Goal: Task Accomplishment & Management: Use online tool/utility

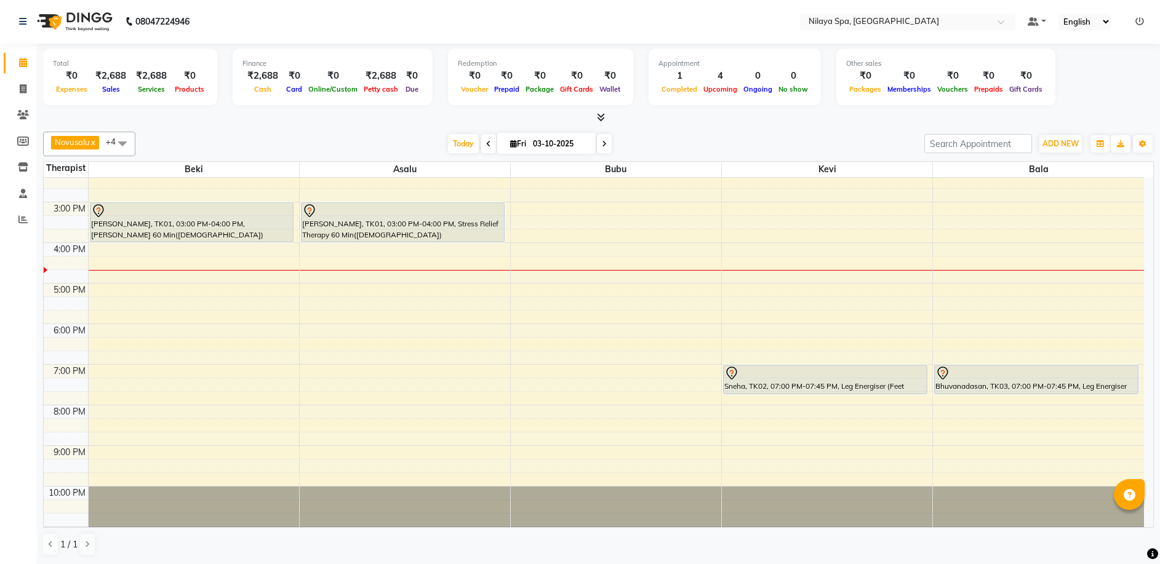
scroll to position [238, 0]
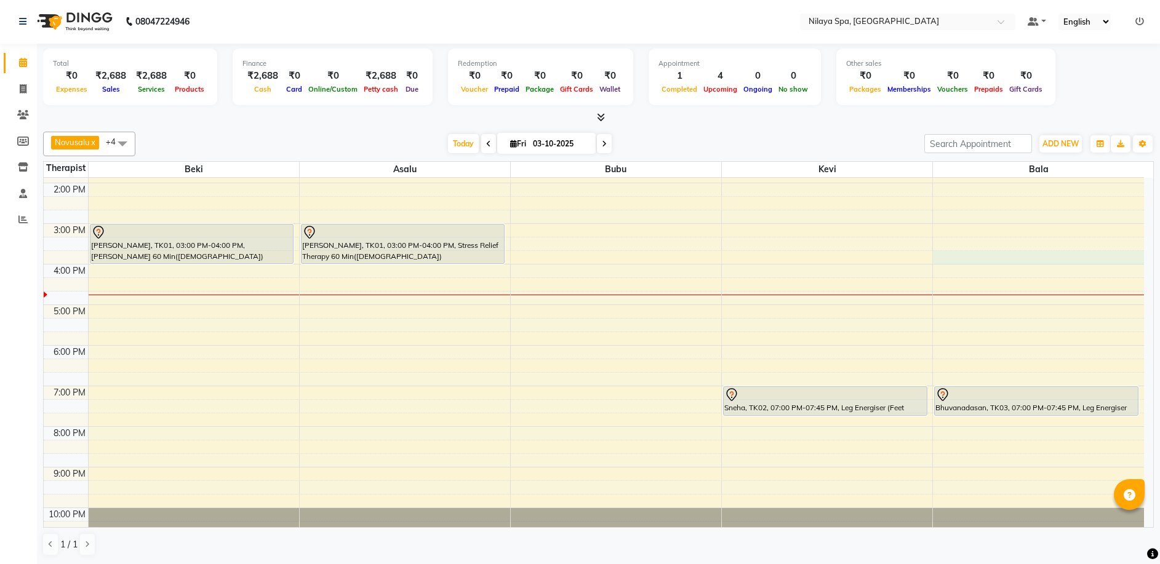
click at [978, 261] on div "8:00 AM 9:00 AM 10:00 AM 11:00 AM 12:00 PM 1:00 PM 2:00 PM 3:00 PM 4:00 PM 5:00…" at bounding box center [594, 264] width 1100 height 649
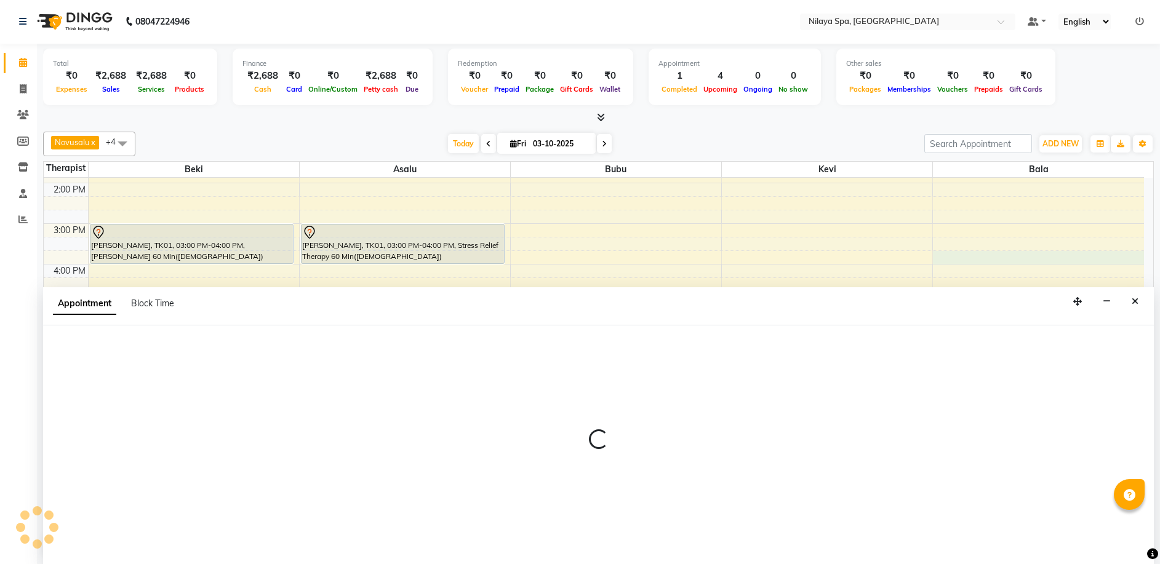
select select "92643"
select select "945"
select select "tentative"
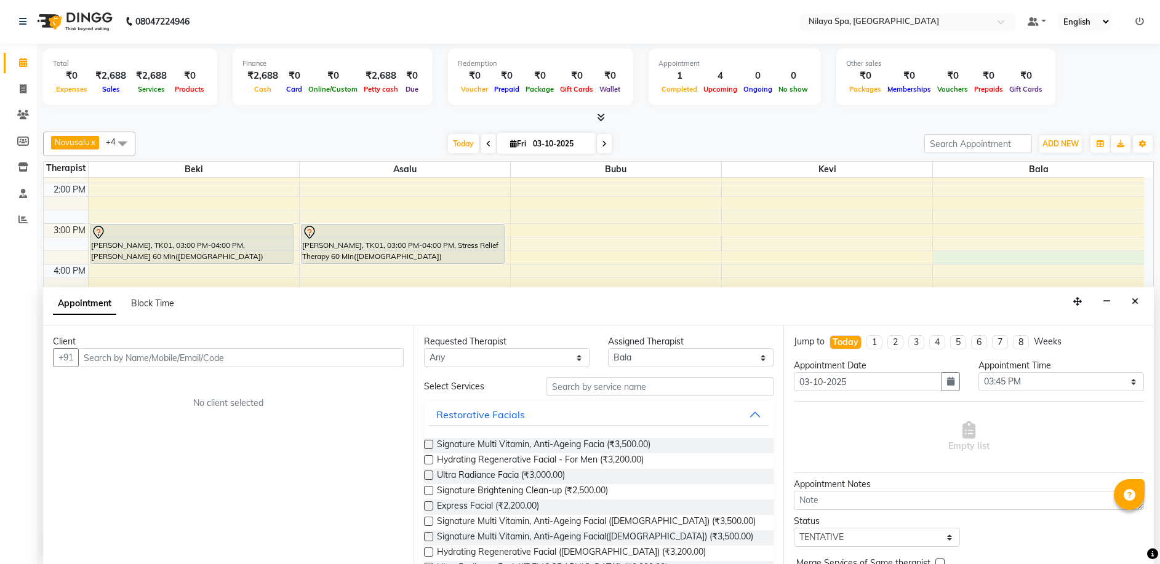
click at [115, 354] on input "text" at bounding box center [240, 357] width 325 height 19
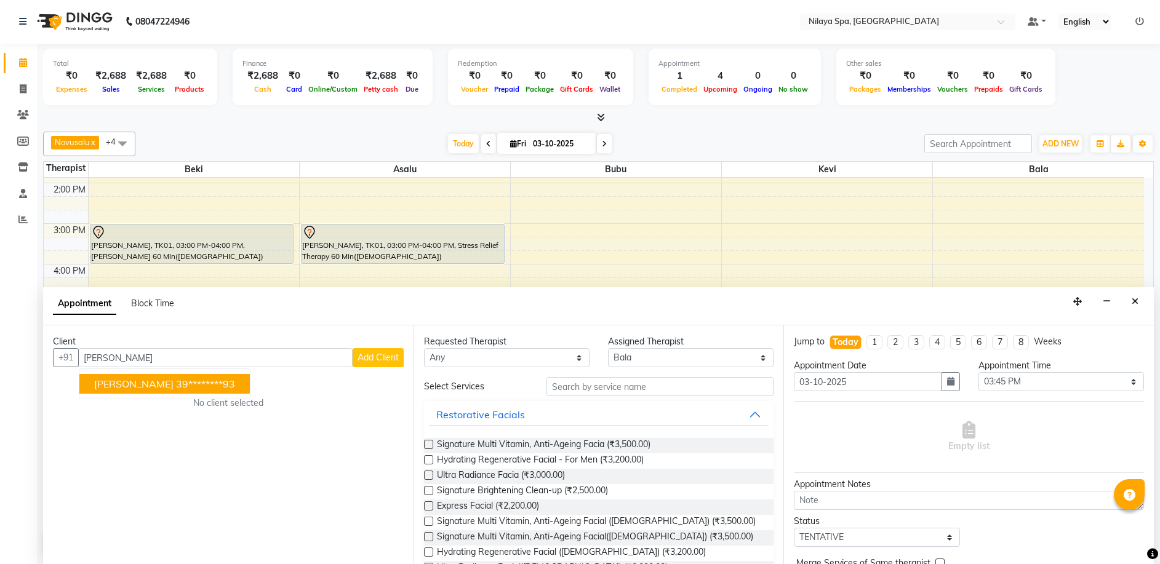
click at [162, 385] on button "[PERSON_NAME] 39********93" at bounding box center [164, 384] width 170 height 20
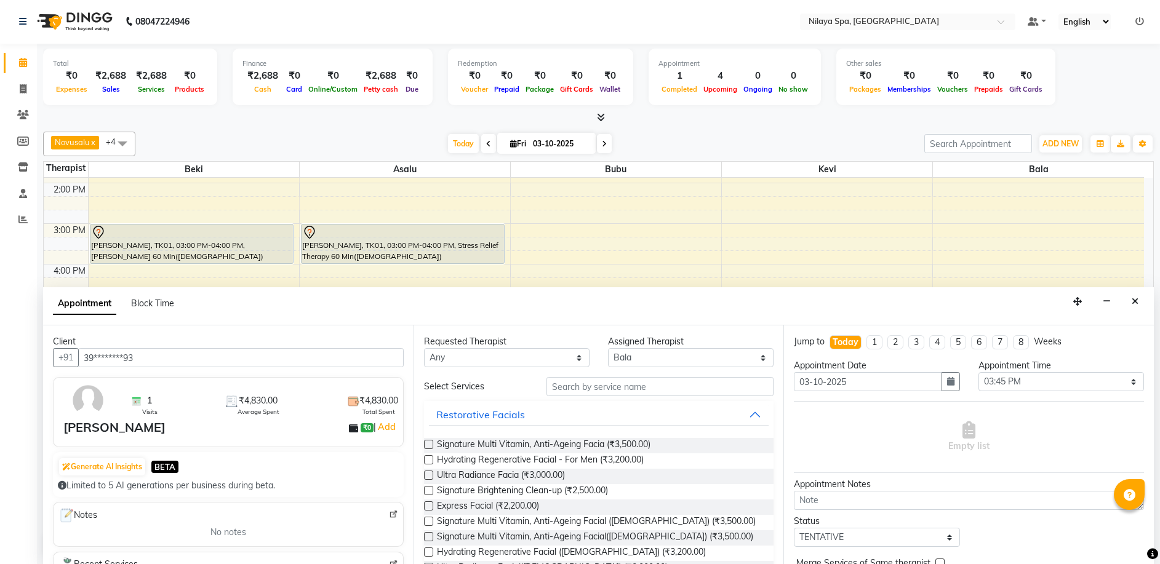
type input "39********93"
click at [483, 416] on div "Restorative Facials" at bounding box center [480, 414] width 89 height 15
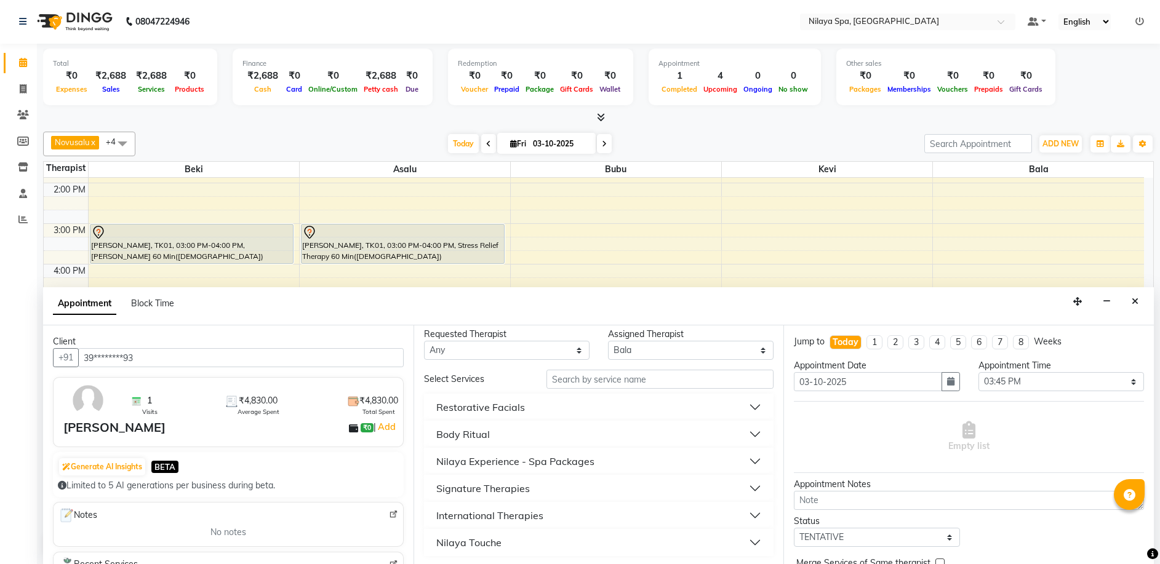
scroll to position [9, 0]
click at [496, 541] on div "Nilaya Touche" at bounding box center [468, 540] width 65 height 15
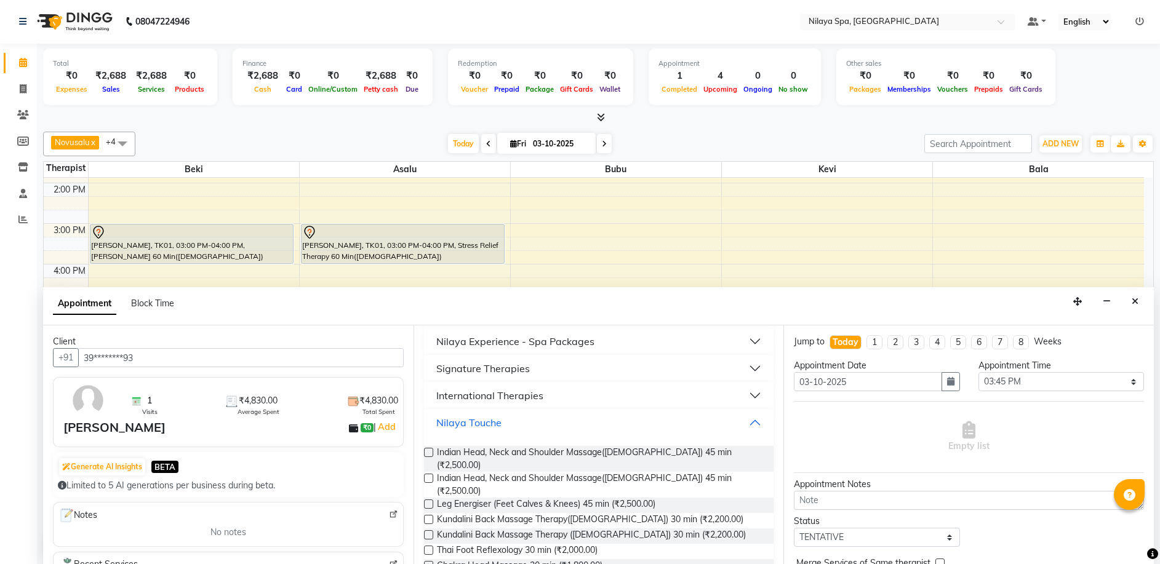
scroll to position [132, 0]
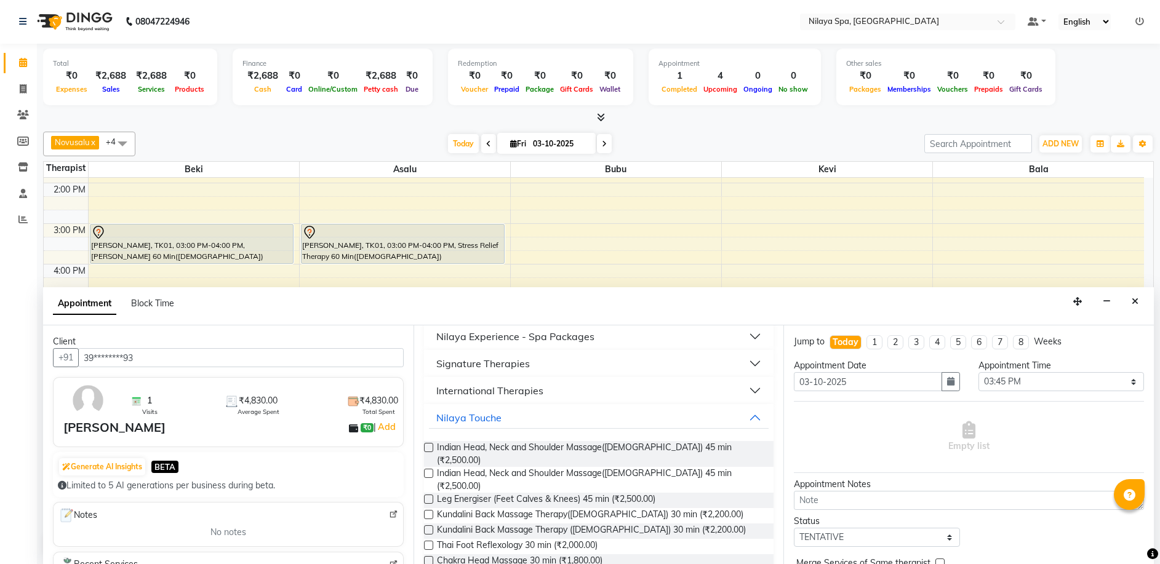
click at [426, 446] on label at bounding box center [428, 447] width 9 height 9
click at [426, 446] on input "checkbox" at bounding box center [428, 449] width 8 height 8
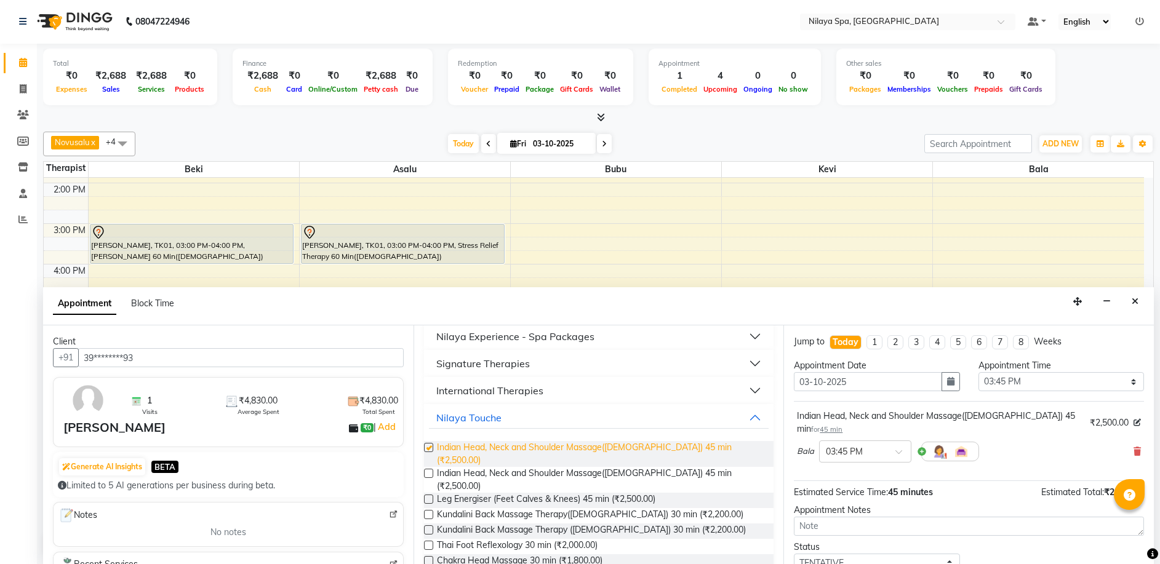
checkbox input "false"
click at [898, 449] on span at bounding box center [902, 455] width 15 height 13
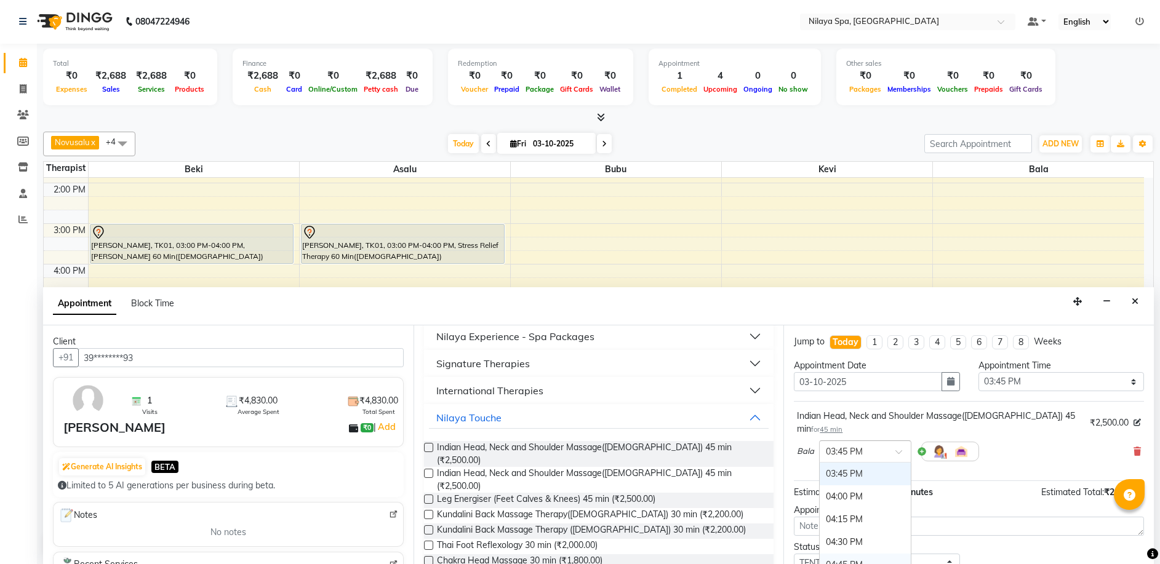
scroll to position [676, 0]
click at [840, 492] on div "04:45 PM" at bounding box center [864, 503] width 91 height 23
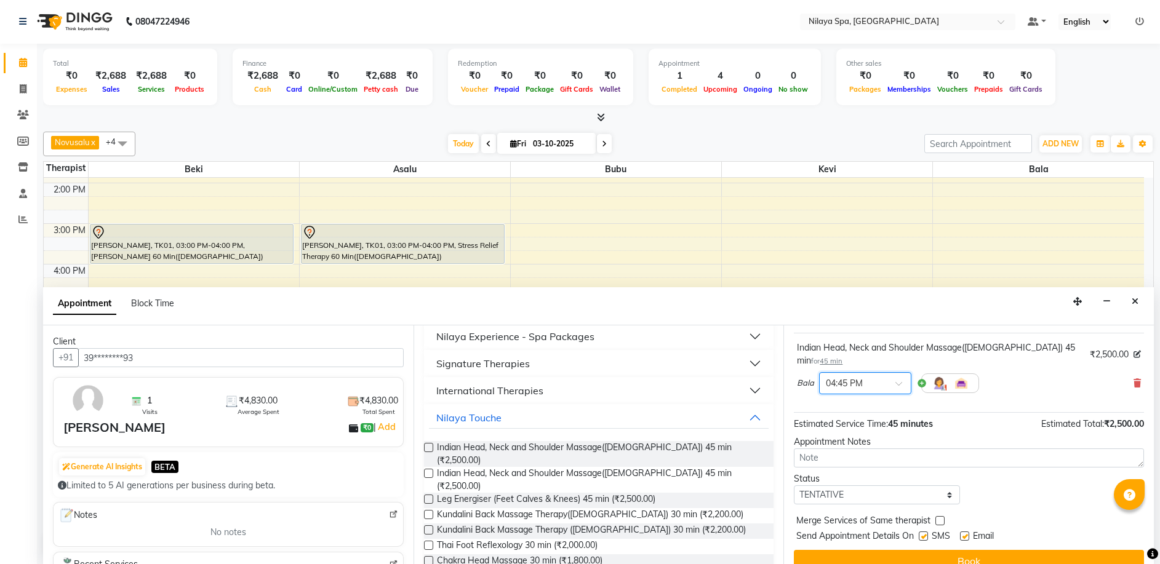
scroll to position [73, 0]
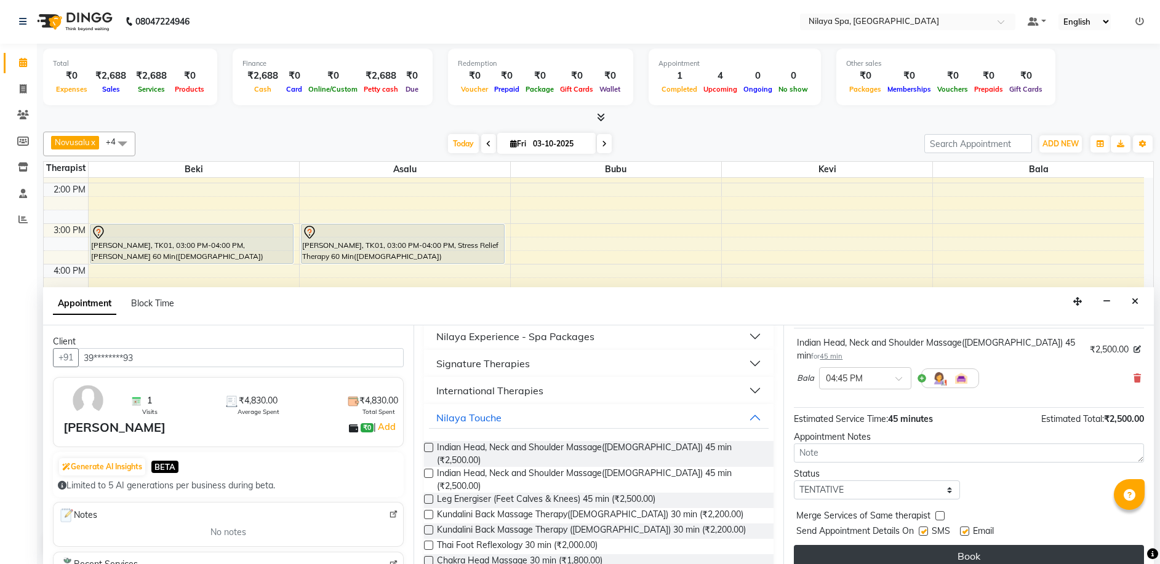
click at [926, 546] on button "Book" at bounding box center [969, 556] width 350 height 22
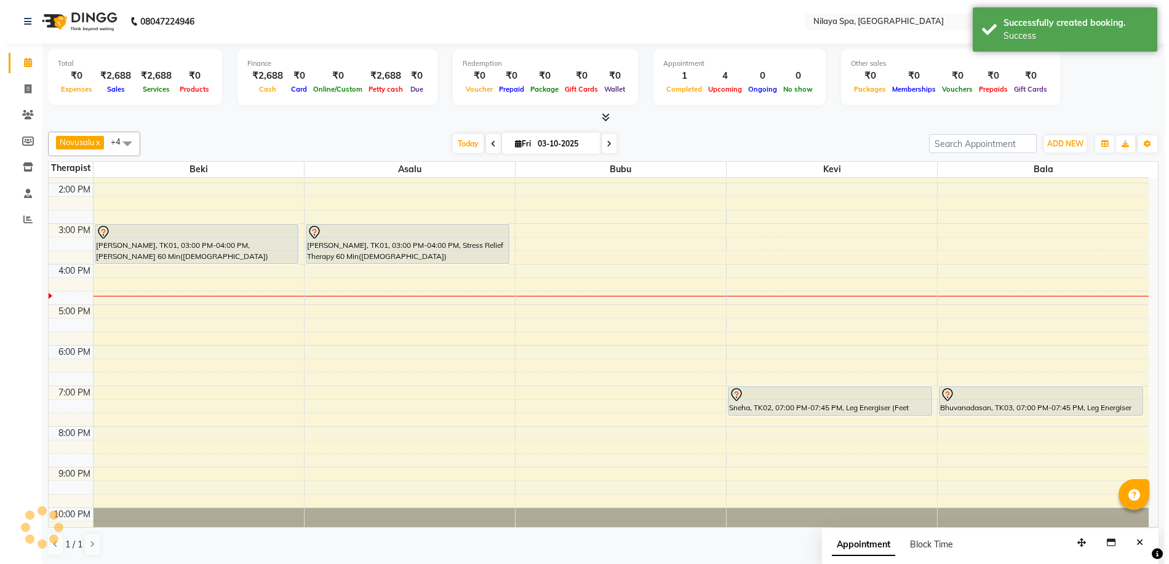
scroll to position [0, 0]
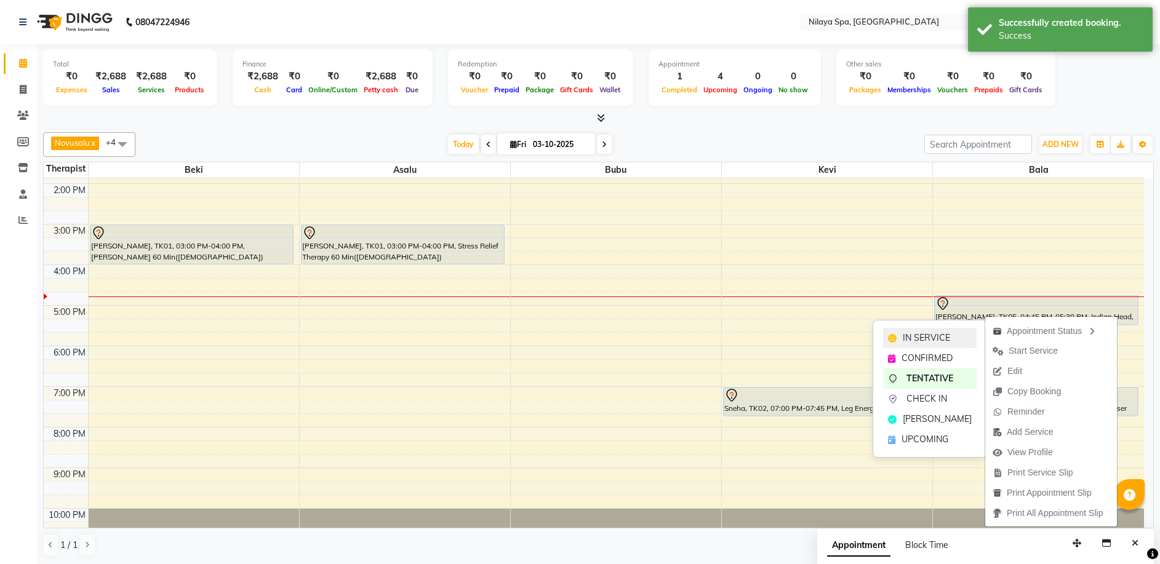
click at [936, 335] on span "IN SERVICE" at bounding box center [925, 338] width 47 height 13
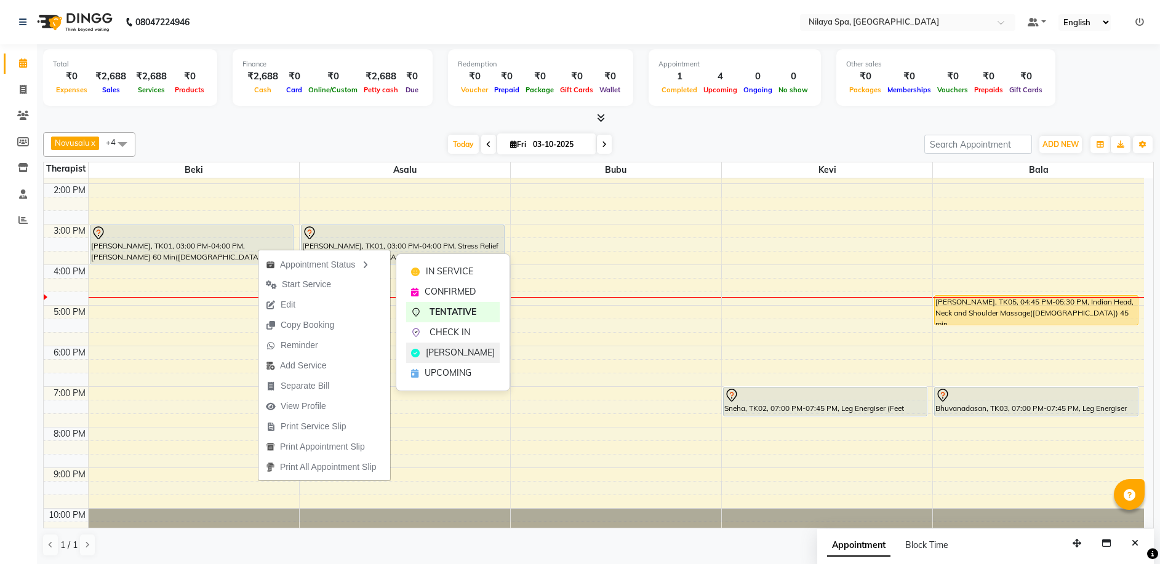
click at [436, 352] on span "[PERSON_NAME]" at bounding box center [460, 352] width 69 height 13
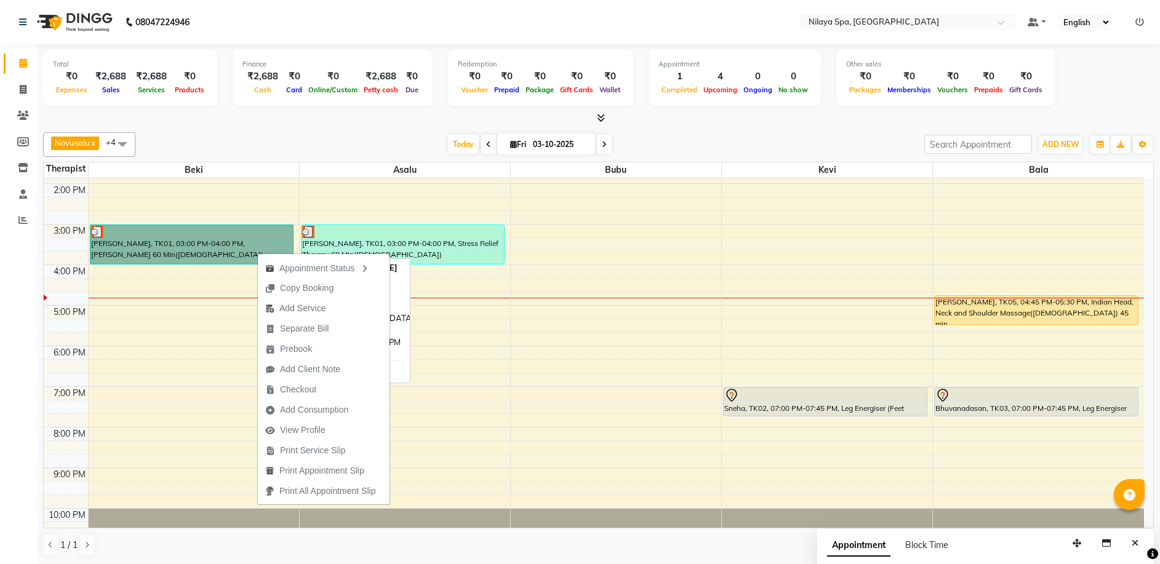
click at [215, 250] on link "[PERSON_NAME], TK01, 03:00 PM-04:00 PM, [PERSON_NAME] 60 Min([DEMOGRAPHIC_DATA])" at bounding box center [192, 245] width 204 height 40
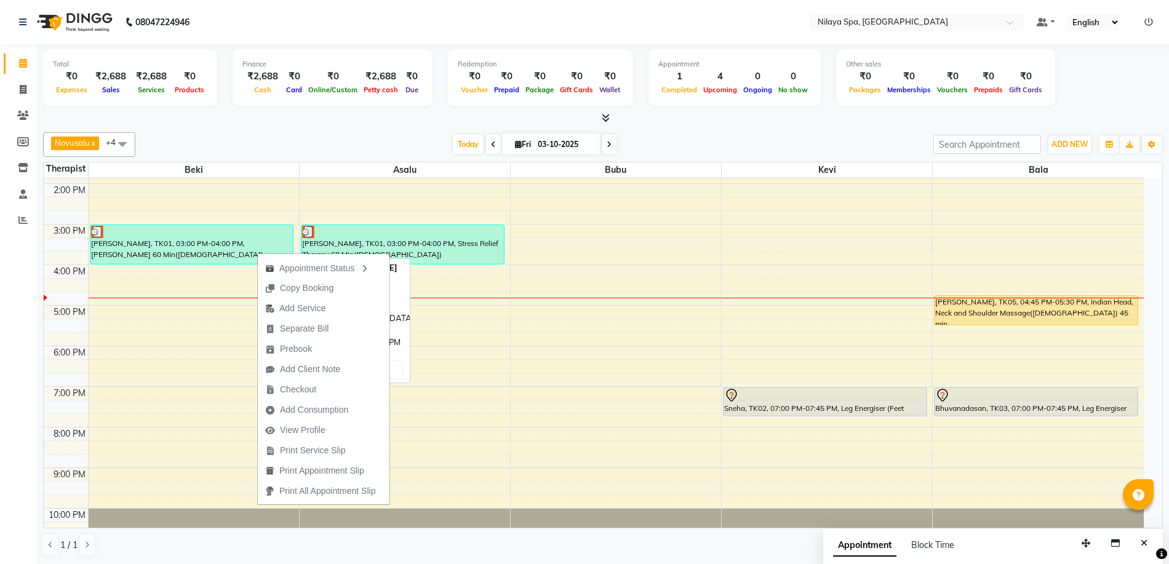
select select "3"
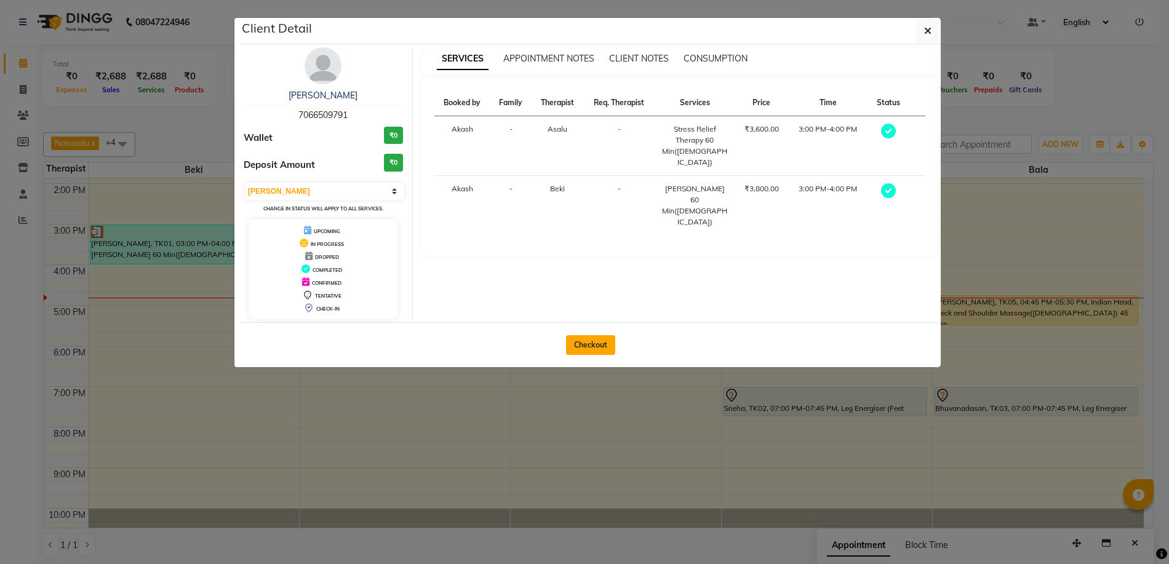
click at [594, 348] on button "Checkout" at bounding box center [590, 345] width 49 height 20
select select "9038"
select select "service"
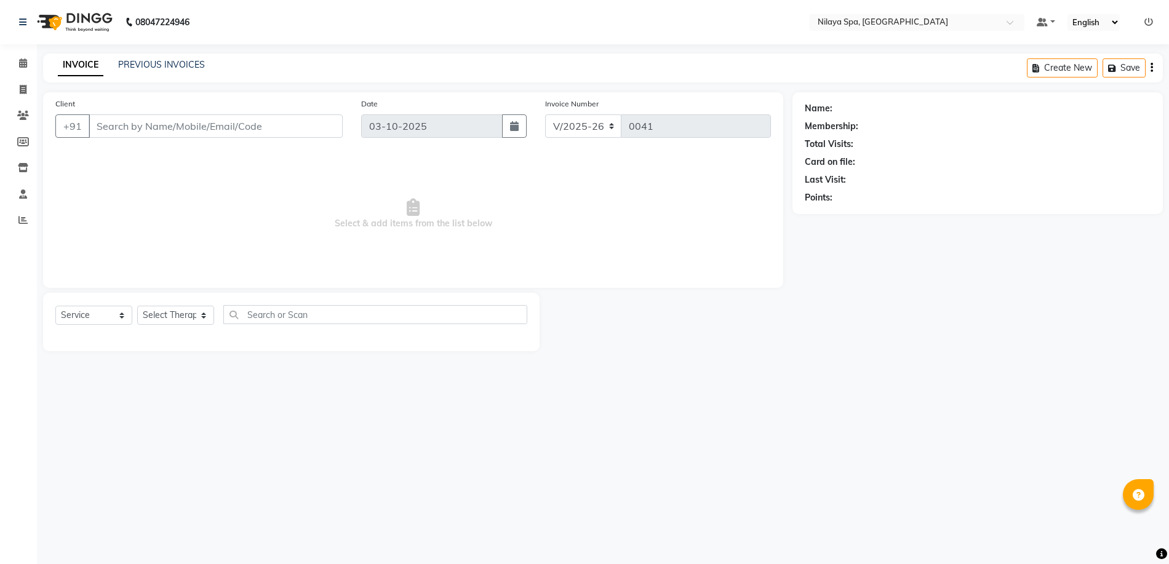
type input "70******91"
select select "92599"
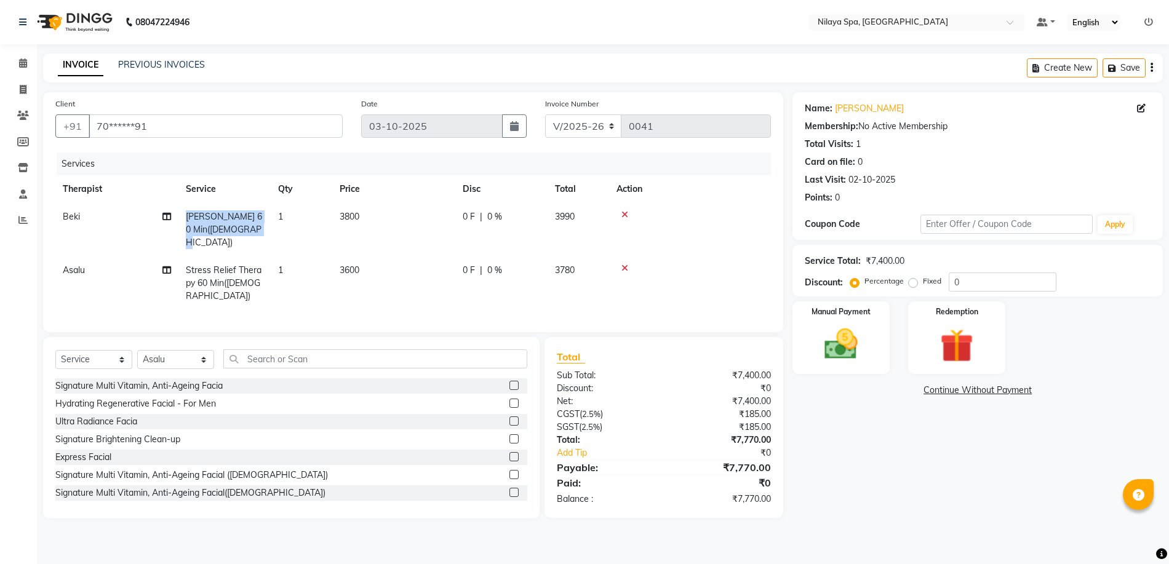
drag, startPoint x: 187, startPoint y: 215, endPoint x: 269, endPoint y: 229, distance: 83.0
click at [269, 229] on td "[PERSON_NAME] 60 Min([DEMOGRAPHIC_DATA])" at bounding box center [224, 230] width 92 height 54
select select "92591"
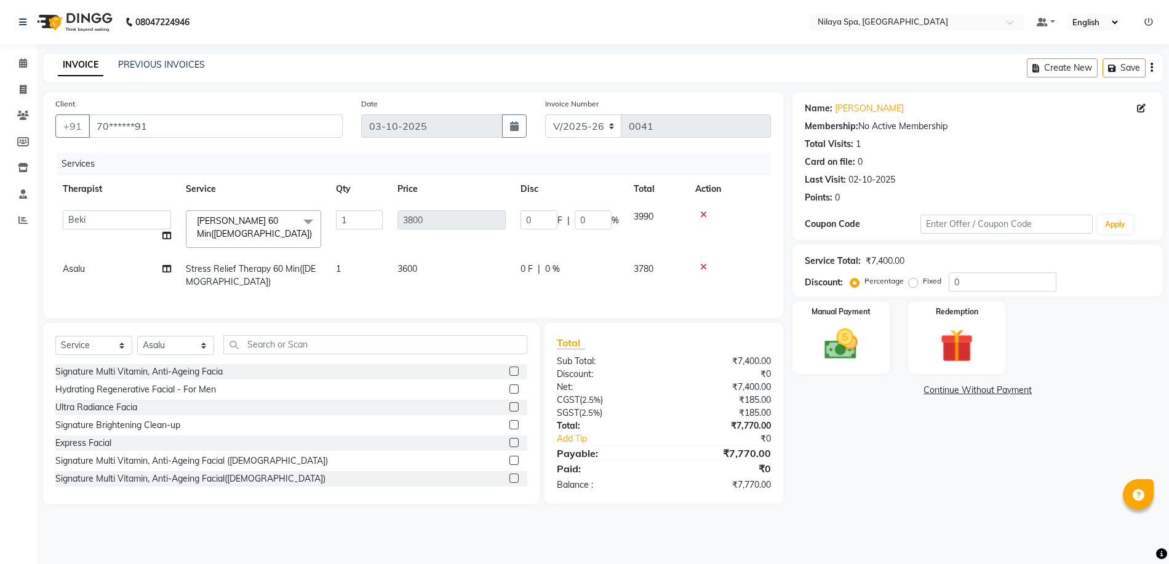
click at [308, 222] on span at bounding box center [308, 221] width 25 height 23
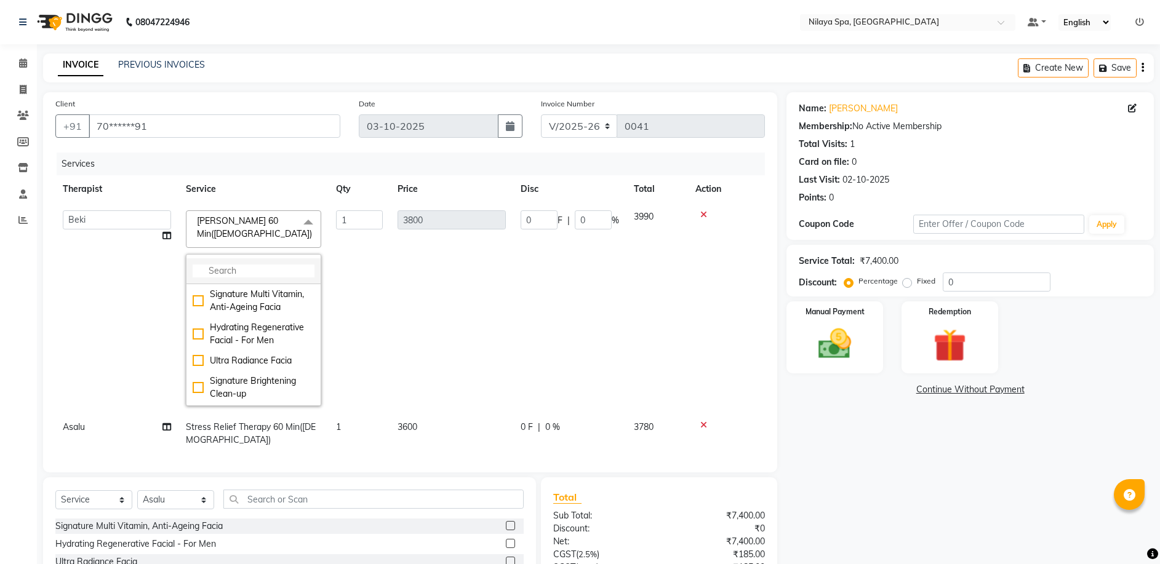
click at [248, 268] on input "multiselect-search" at bounding box center [254, 271] width 122 height 13
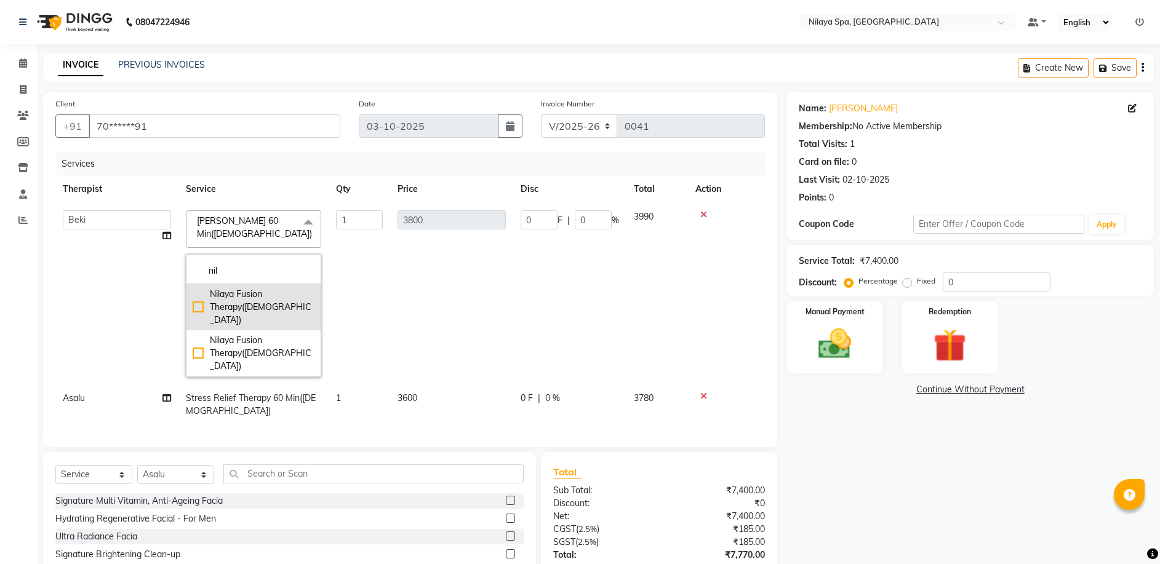
type input "nil"
click at [198, 303] on div "Nilaya Fusion Therapy([DEMOGRAPHIC_DATA])" at bounding box center [254, 307] width 122 height 39
checkbox input "true"
type input "5000"
click at [377, 271] on td "1" at bounding box center [360, 293] width 62 height 181
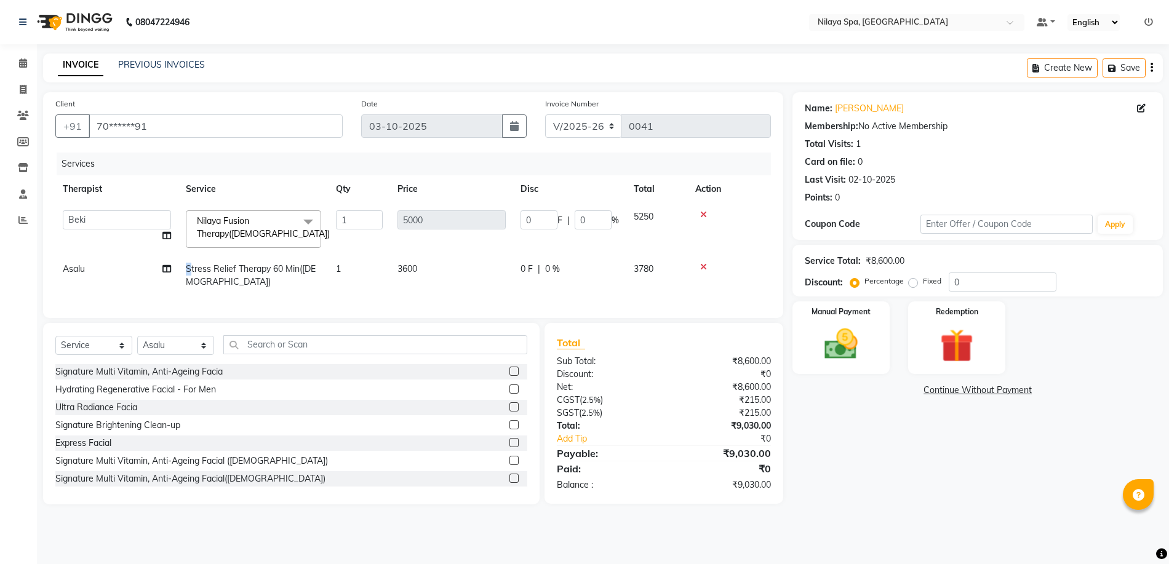
click at [189, 268] on td "Stress Relief Therapy 60 Min([DEMOGRAPHIC_DATA])" at bounding box center [253, 275] width 150 height 41
select select "92599"
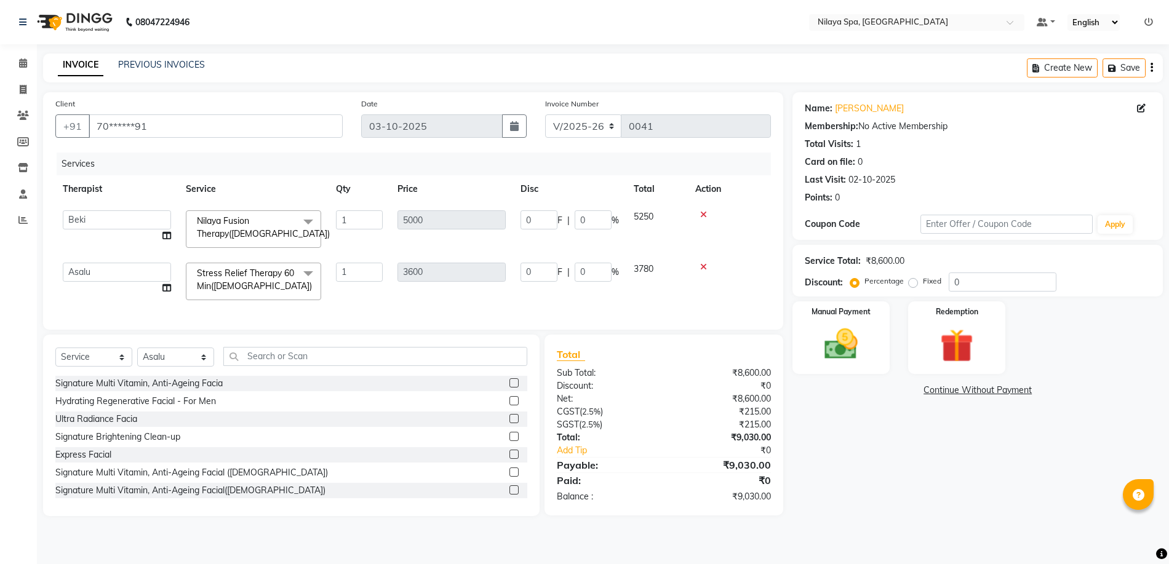
click at [306, 268] on span at bounding box center [308, 274] width 25 height 23
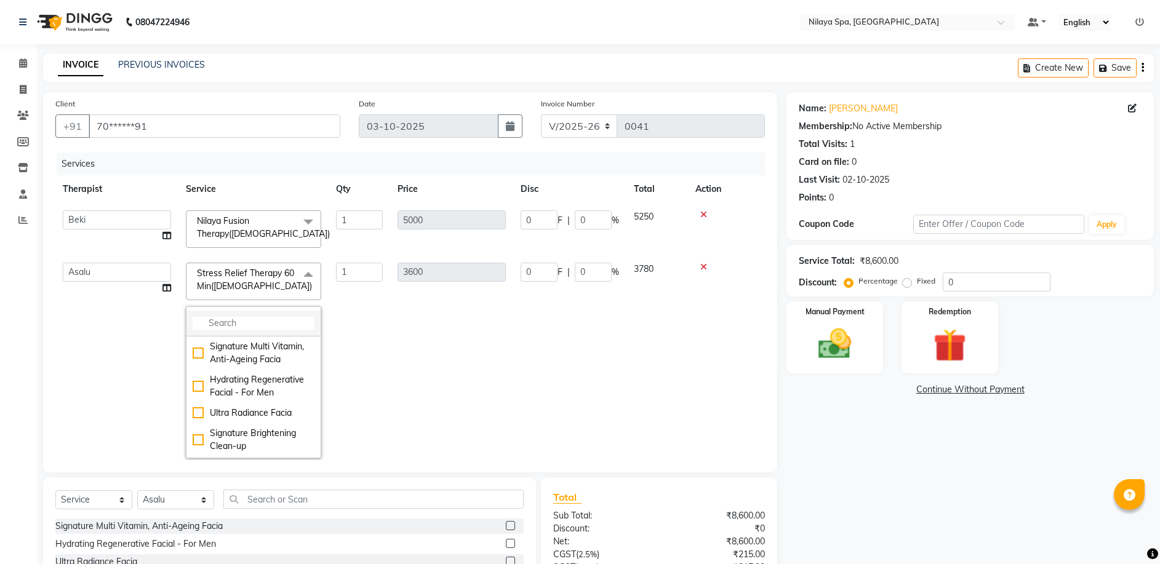
click at [239, 319] on input "multiselect-search" at bounding box center [254, 323] width 122 height 13
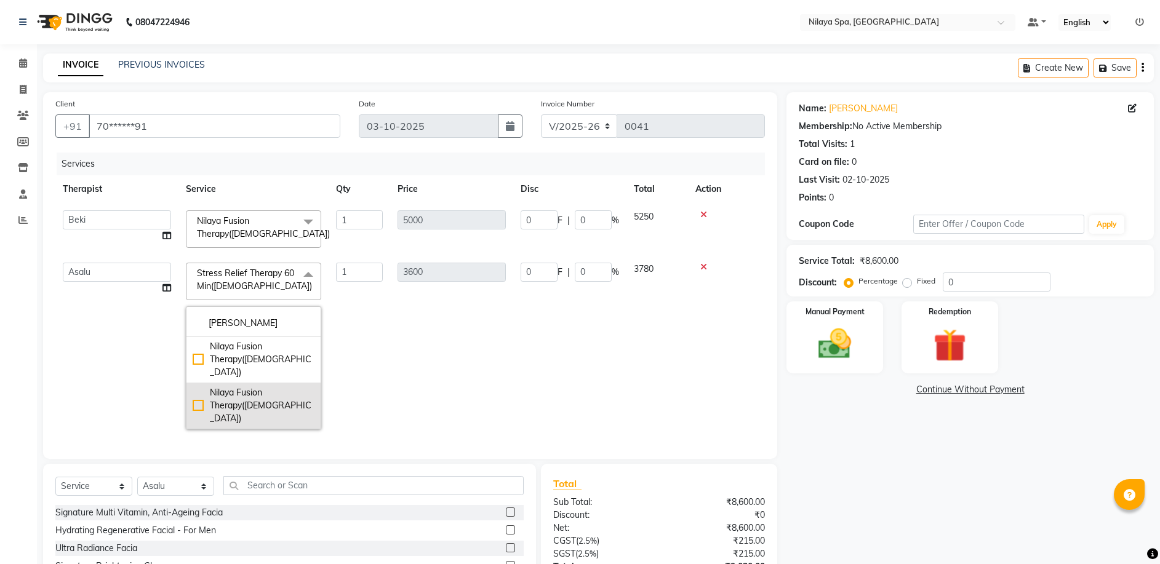
type input "[PERSON_NAME]"
click at [200, 386] on div "Nilaya Fusion Therapy([DEMOGRAPHIC_DATA])" at bounding box center [254, 405] width 122 height 39
checkbox input "true"
type input "5000"
click at [381, 351] on td "1" at bounding box center [360, 345] width 62 height 181
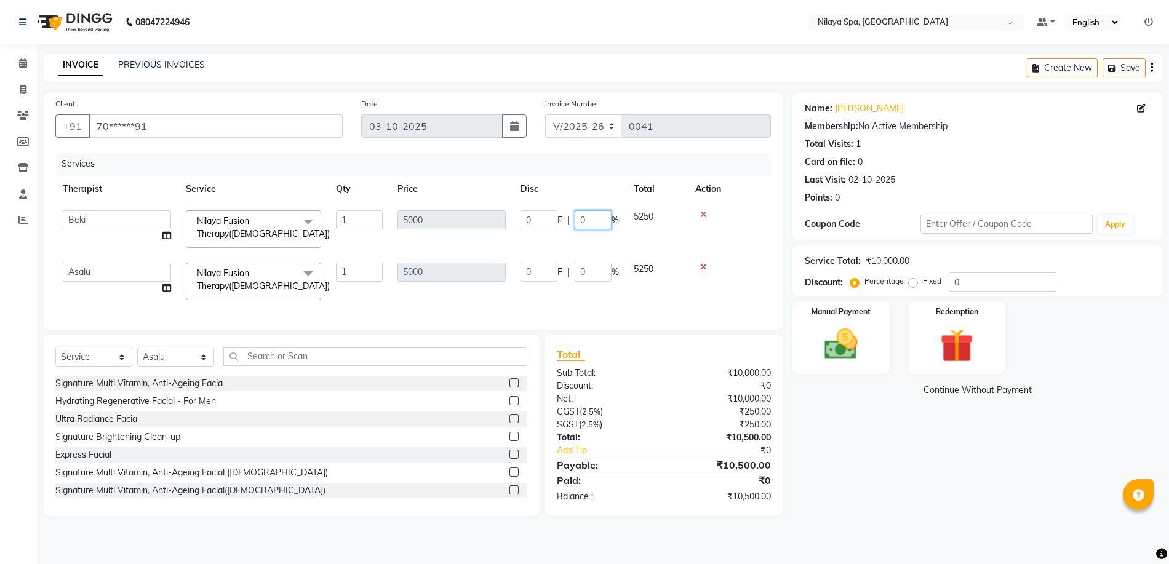
click at [586, 220] on input "0" at bounding box center [593, 219] width 37 height 19
click at [584, 219] on input "020" at bounding box center [593, 219] width 37 height 19
click at [592, 220] on input "20" at bounding box center [593, 219] width 37 height 19
type input "2"
